Goal: Task Accomplishment & Management: Complete application form

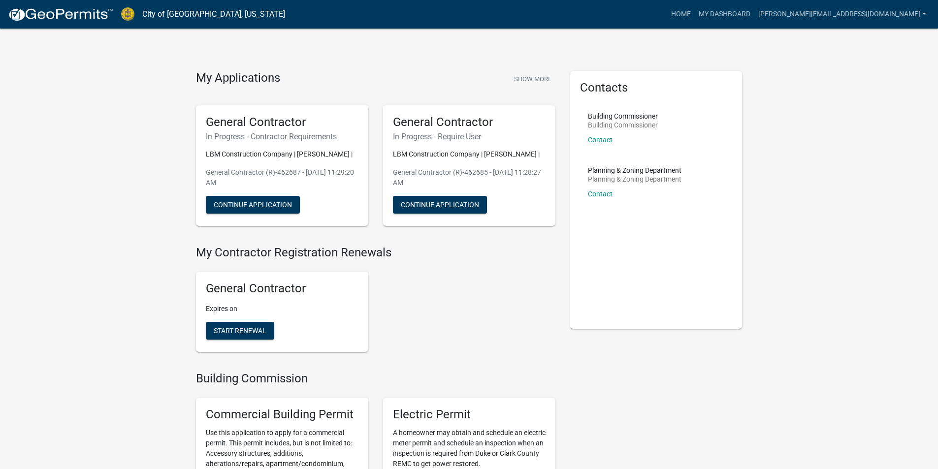
click at [268, 215] on div "General Contractor In Progress - Contractor Requirements LBM Construction Compa…" at bounding box center [282, 165] width 172 height 121
click at [262, 205] on button "Continue Application" at bounding box center [253, 205] width 94 height 18
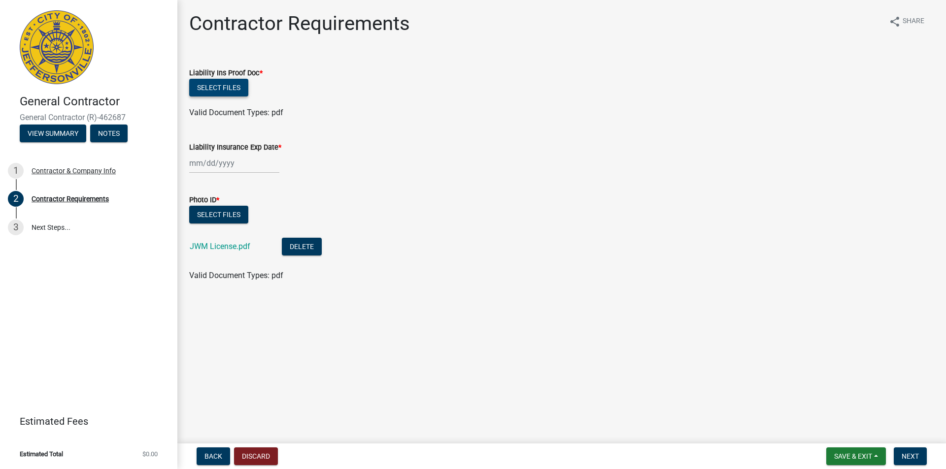
click at [222, 86] on button "Select files" at bounding box center [218, 88] width 59 height 18
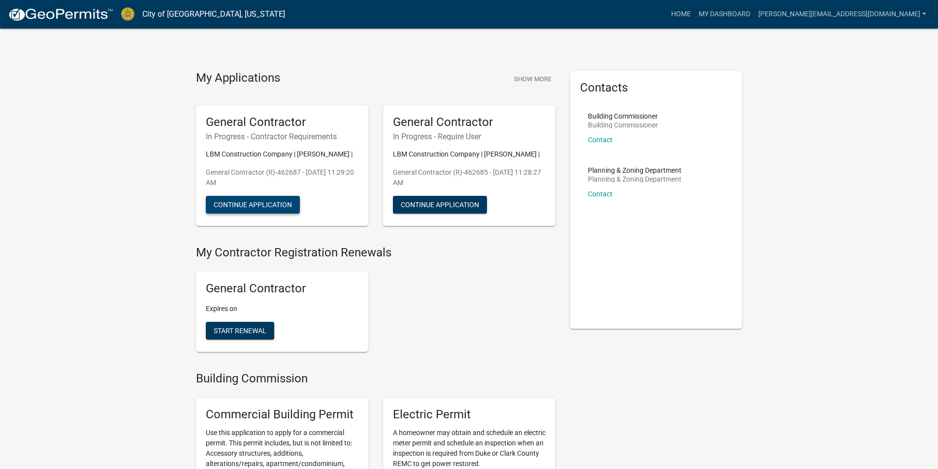
click at [263, 206] on button "Continue Application" at bounding box center [253, 205] width 94 height 18
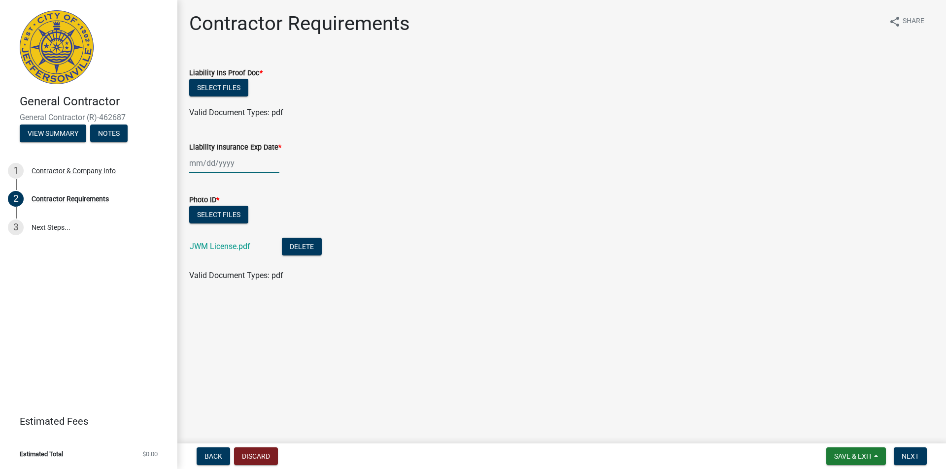
click at [254, 163] on div at bounding box center [234, 163] width 90 height 20
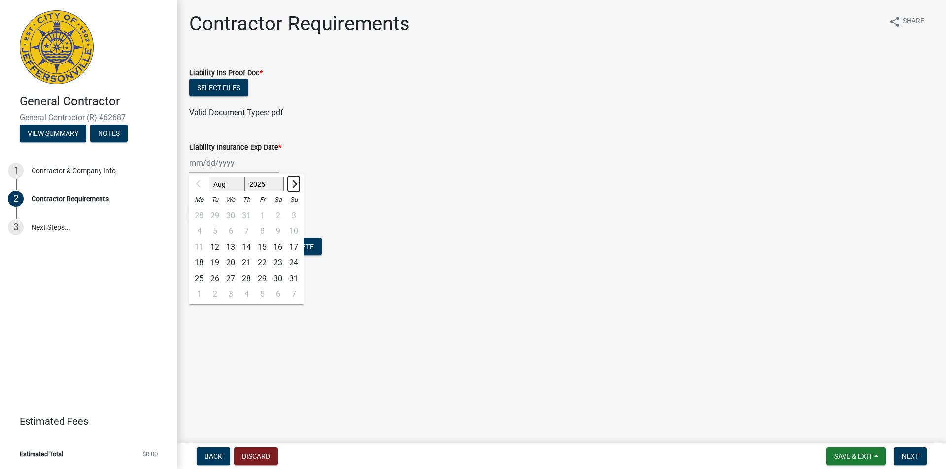
click at [297, 186] on button "Next month" at bounding box center [294, 184] width 12 height 16
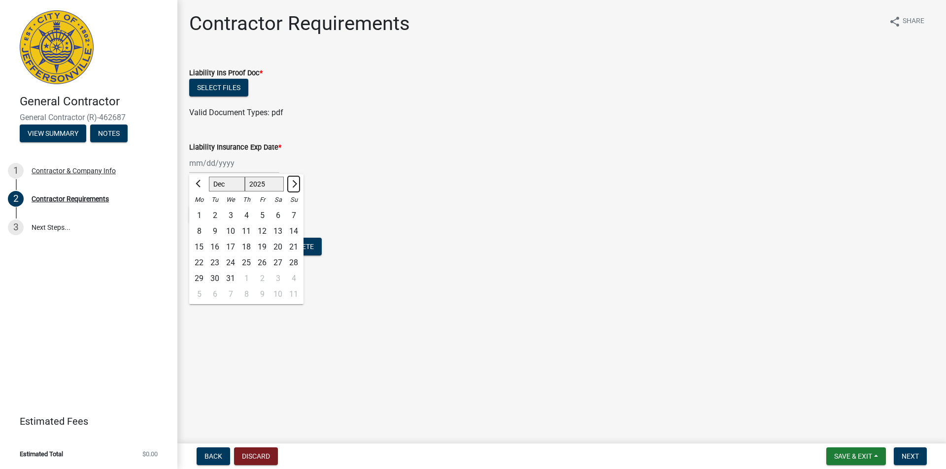
select select "1"
select select "2026"
click at [250, 215] on div "1" at bounding box center [246, 216] width 16 height 16
type input "[DATE]"
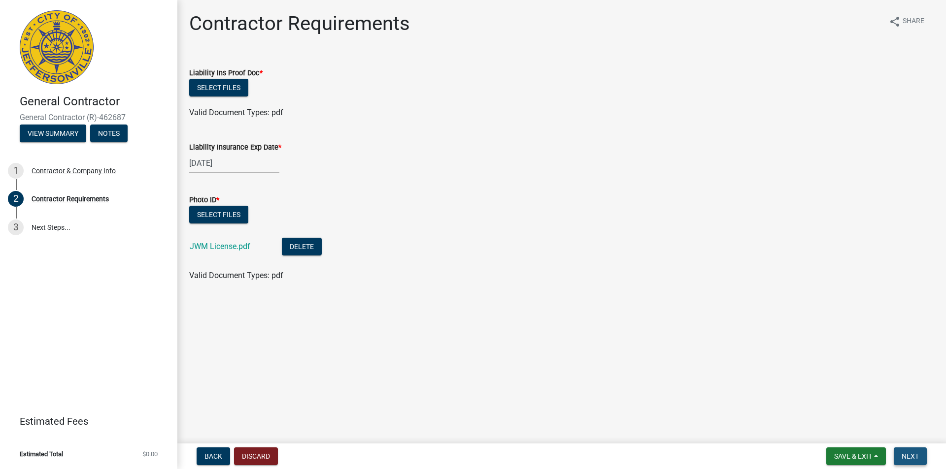
click at [913, 458] on span "Next" at bounding box center [909, 457] width 17 height 8
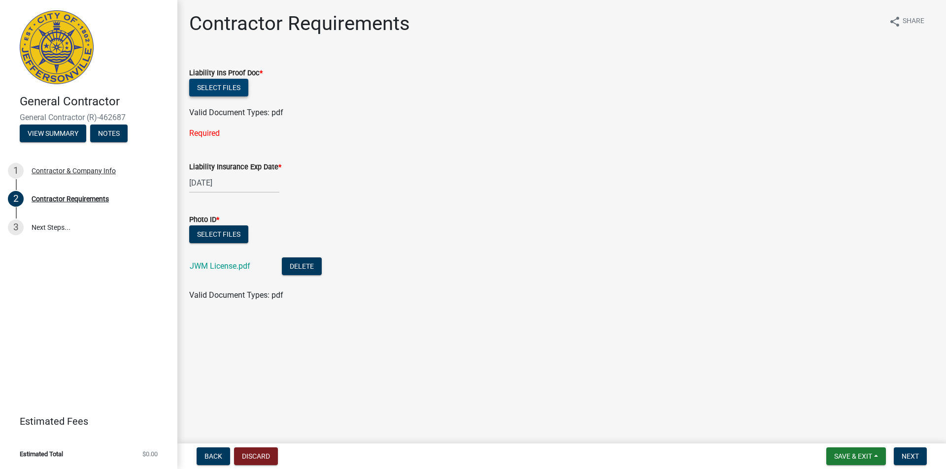
click at [227, 94] on button "Select files" at bounding box center [218, 88] width 59 height 18
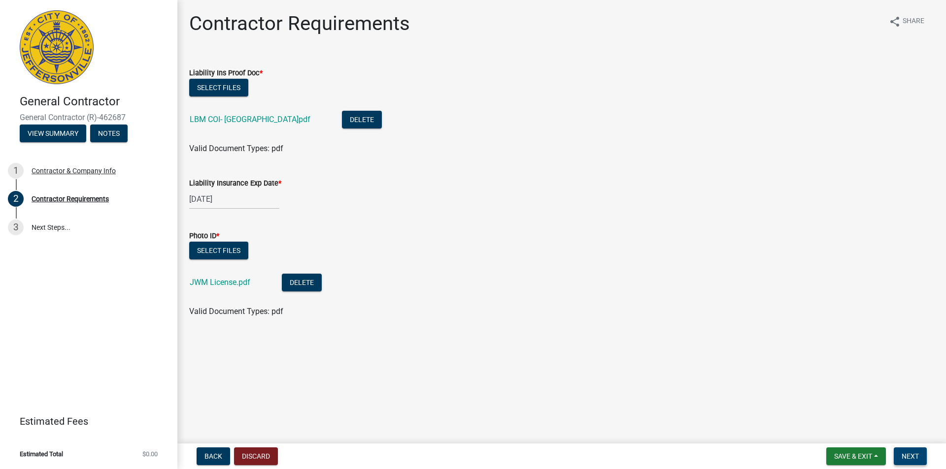
click at [909, 452] on button "Next" at bounding box center [910, 457] width 33 height 18
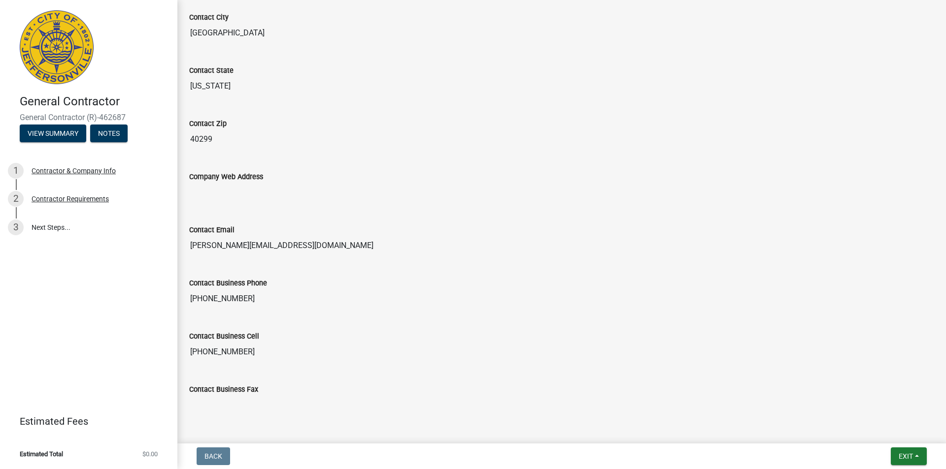
scroll to position [526, 0]
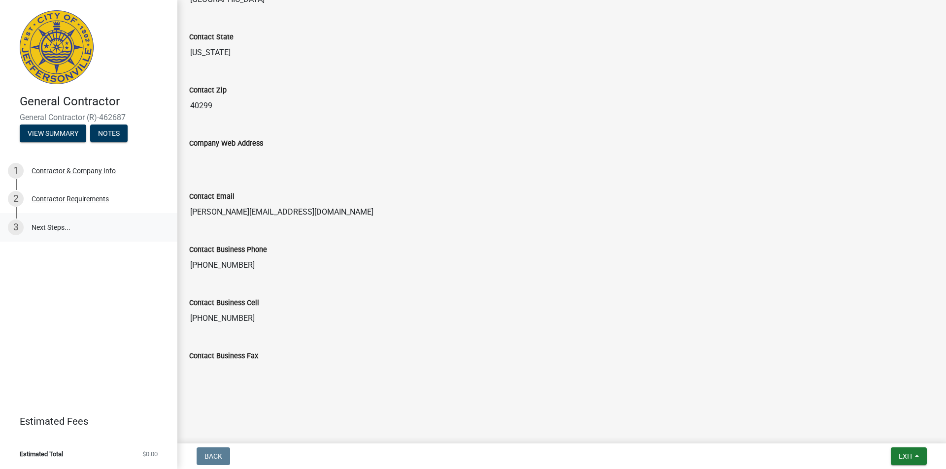
click at [57, 229] on link "3 Next Steps..." at bounding box center [88, 227] width 177 height 29
click at [55, 131] on button "View Summary" at bounding box center [53, 134] width 67 height 18
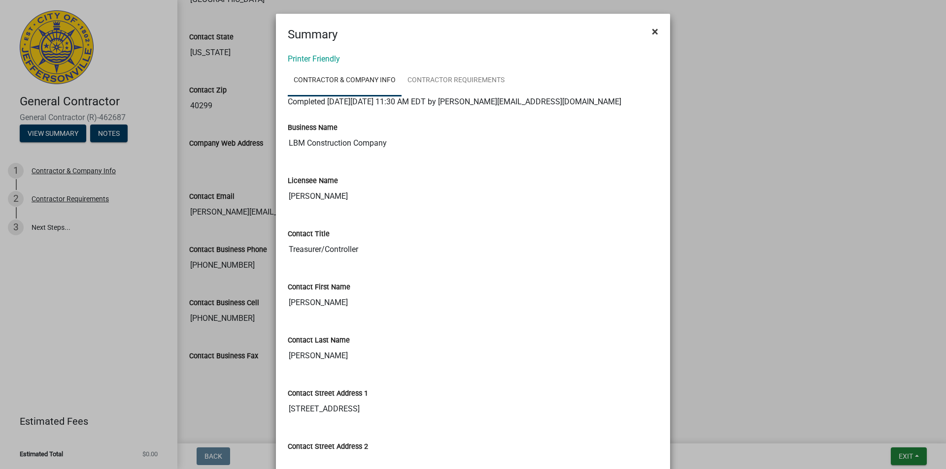
click at [660, 32] on button "×" at bounding box center [655, 32] width 22 height 28
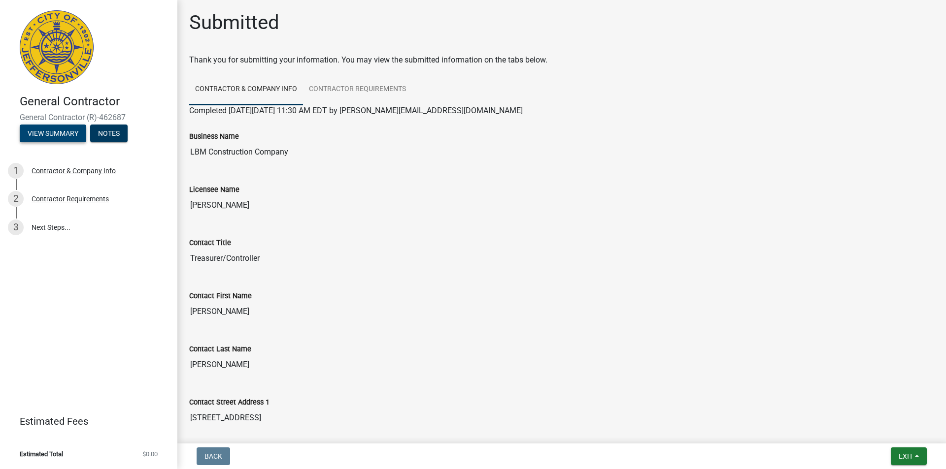
scroll to position [0, 0]
click at [48, 138] on button "View Summary" at bounding box center [53, 134] width 67 height 18
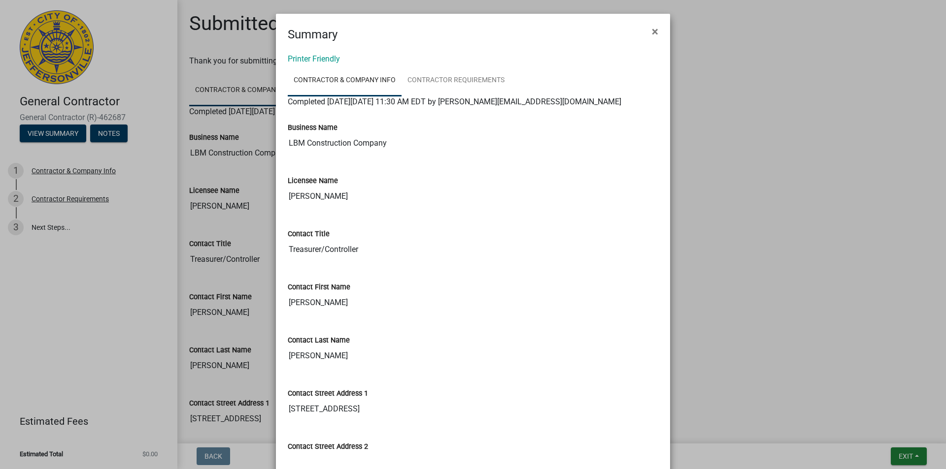
click at [49, 170] on ngb-modal-window "Summary × Printer Friendly Contractor & Company Info Contractor Requirements Co…" at bounding box center [473, 234] width 946 height 469
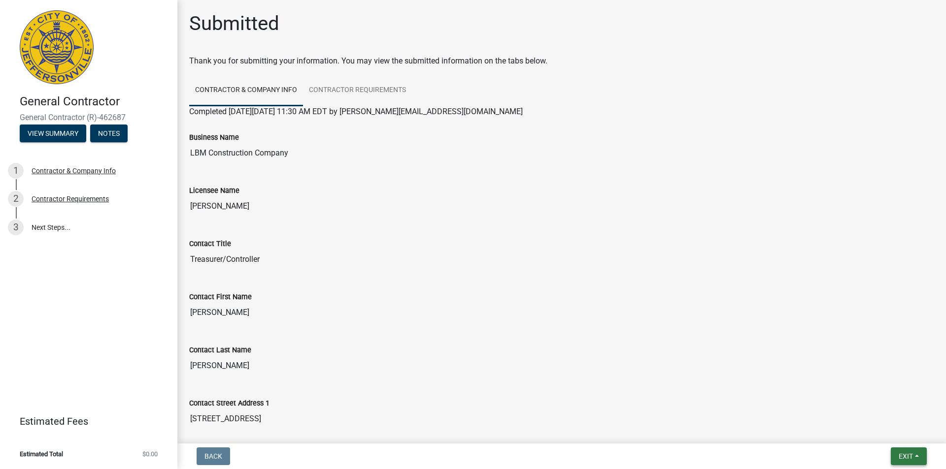
click at [901, 460] on span "Exit" at bounding box center [905, 457] width 14 height 8
click at [883, 431] on button "Save & Exit" at bounding box center [887, 431] width 79 height 24
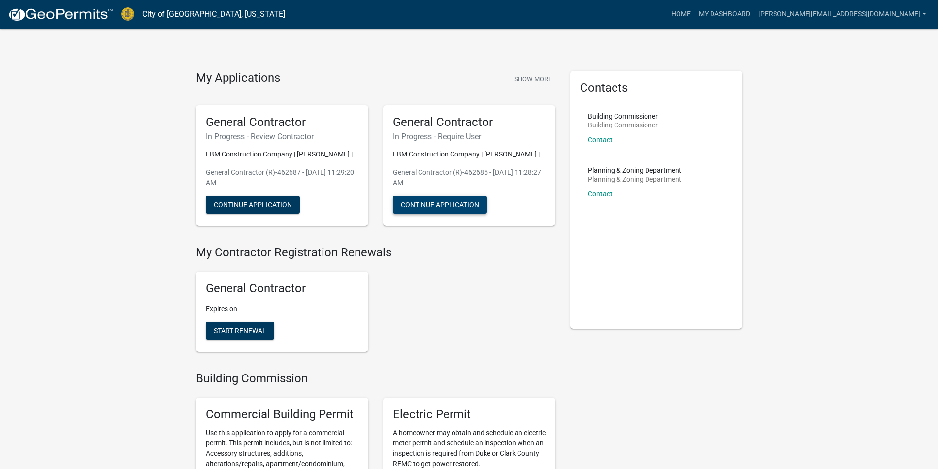
click at [451, 202] on button "Continue Application" at bounding box center [440, 205] width 94 height 18
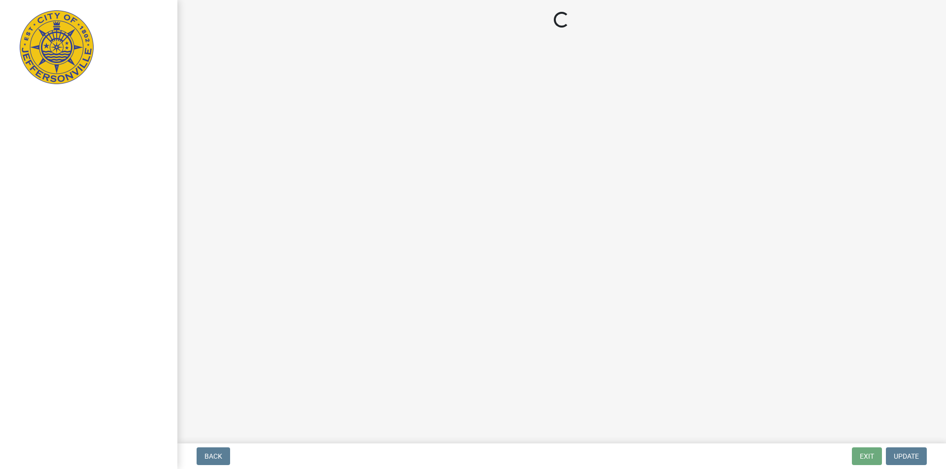
select select "KY"
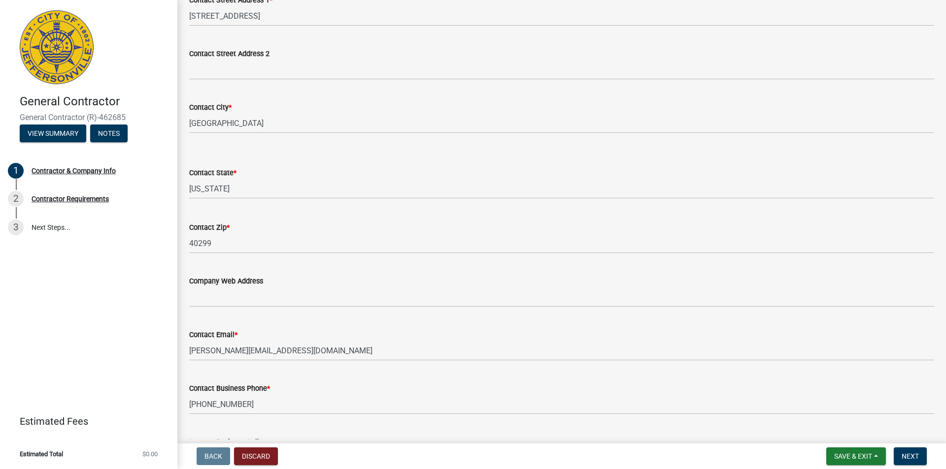
scroll to position [472, 0]
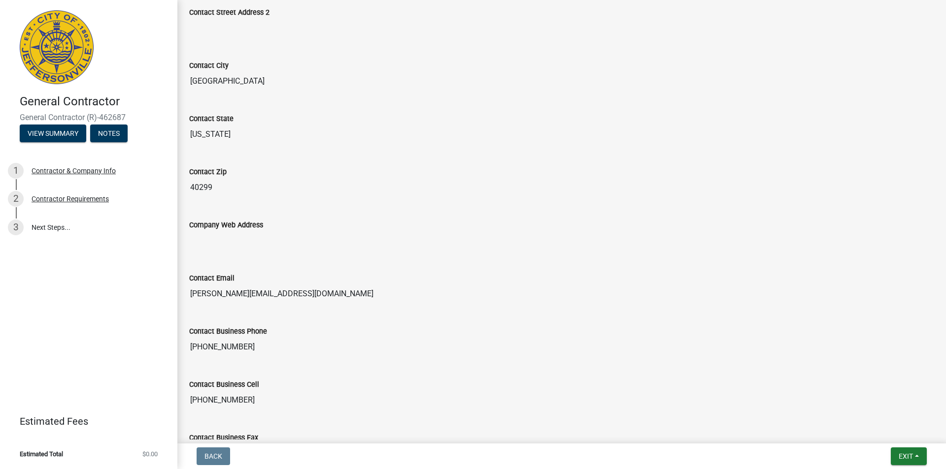
scroll to position [526, 0]
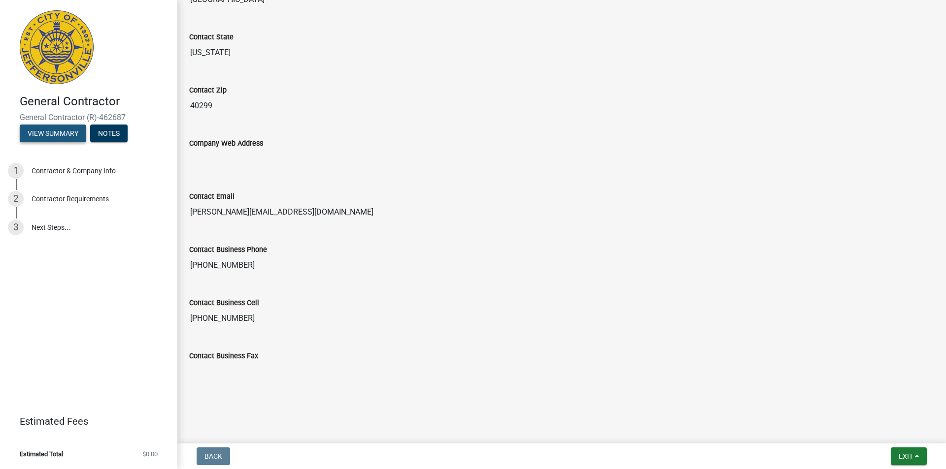
click at [49, 125] on button "View Summary" at bounding box center [53, 134] width 67 height 18
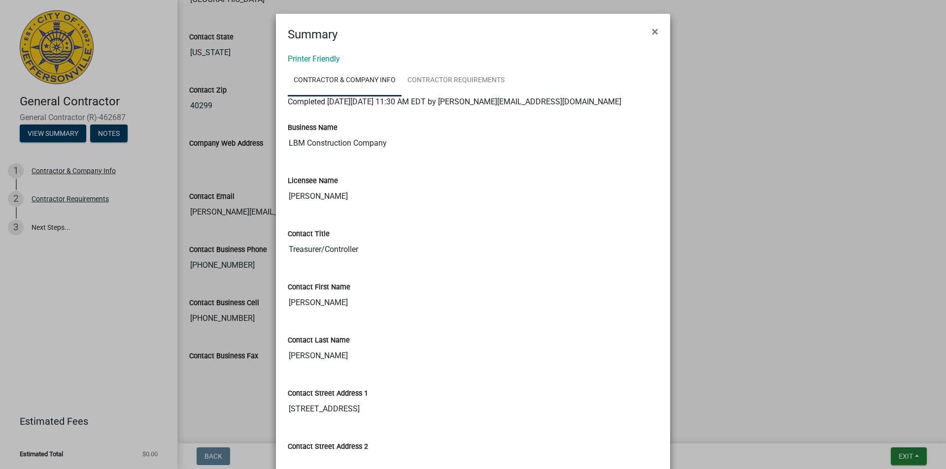
click at [114, 134] on ngb-modal-window "Summary × Printer Friendly Contractor & Company Info Contractor Requirements Co…" at bounding box center [473, 234] width 946 height 469
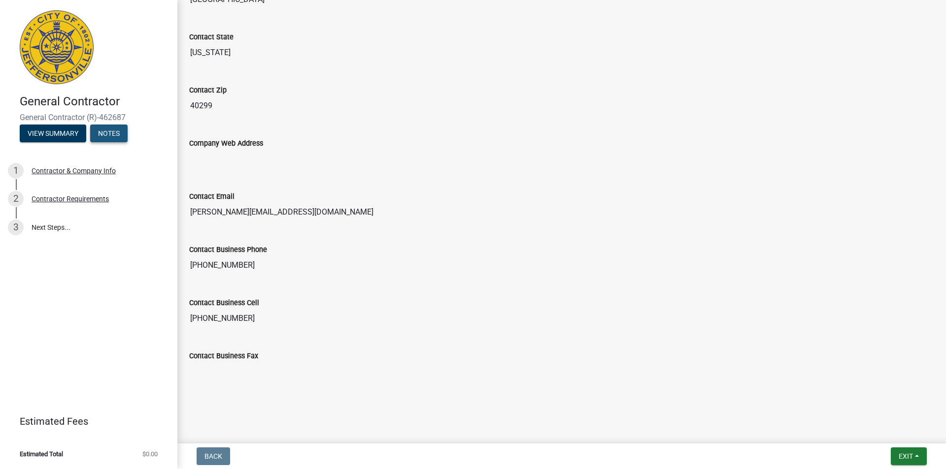
click at [114, 136] on button "Notes" at bounding box center [108, 134] width 37 height 18
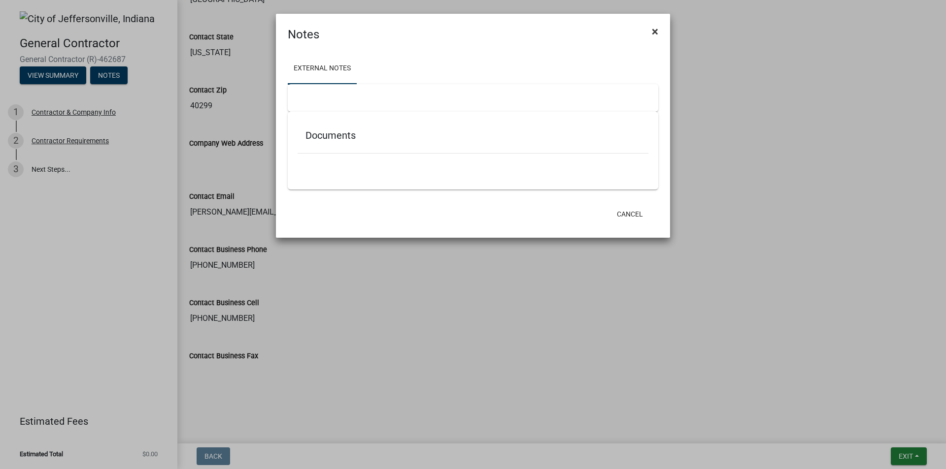
click at [653, 32] on span "×" at bounding box center [655, 32] width 6 height 14
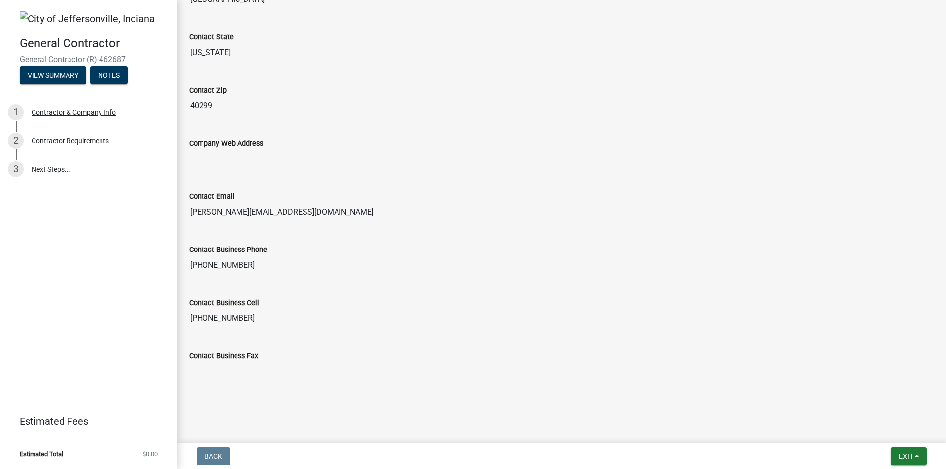
click at [75, 22] on img at bounding box center [87, 18] width 135 height 15
